Goal: Information Seeking & Learning: Learn about a topic

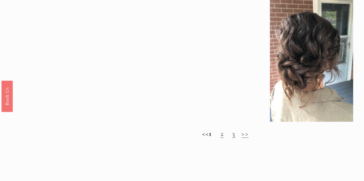
scroll to position [405, 0]
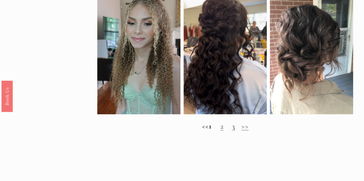
click at [248, 131] on link ">>" at bounding box center [244, 126] width 7 height 9
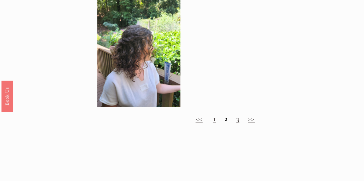
scroll to position [291, 0]
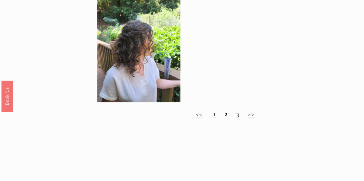
click at [247, 118] on h2 "<< 1 2 3 >>" at bounding box center [225, 114] width 256 height 9
click at [238, 122] on div "<< 1 2 3 >>" at bounding box center [225, 114] width 256 height 18
click at [238, 118] on link "3" at bounding box center [237, 114] width 3 height 9
